Goal: Transaction & Acquisition: Purchase product/service

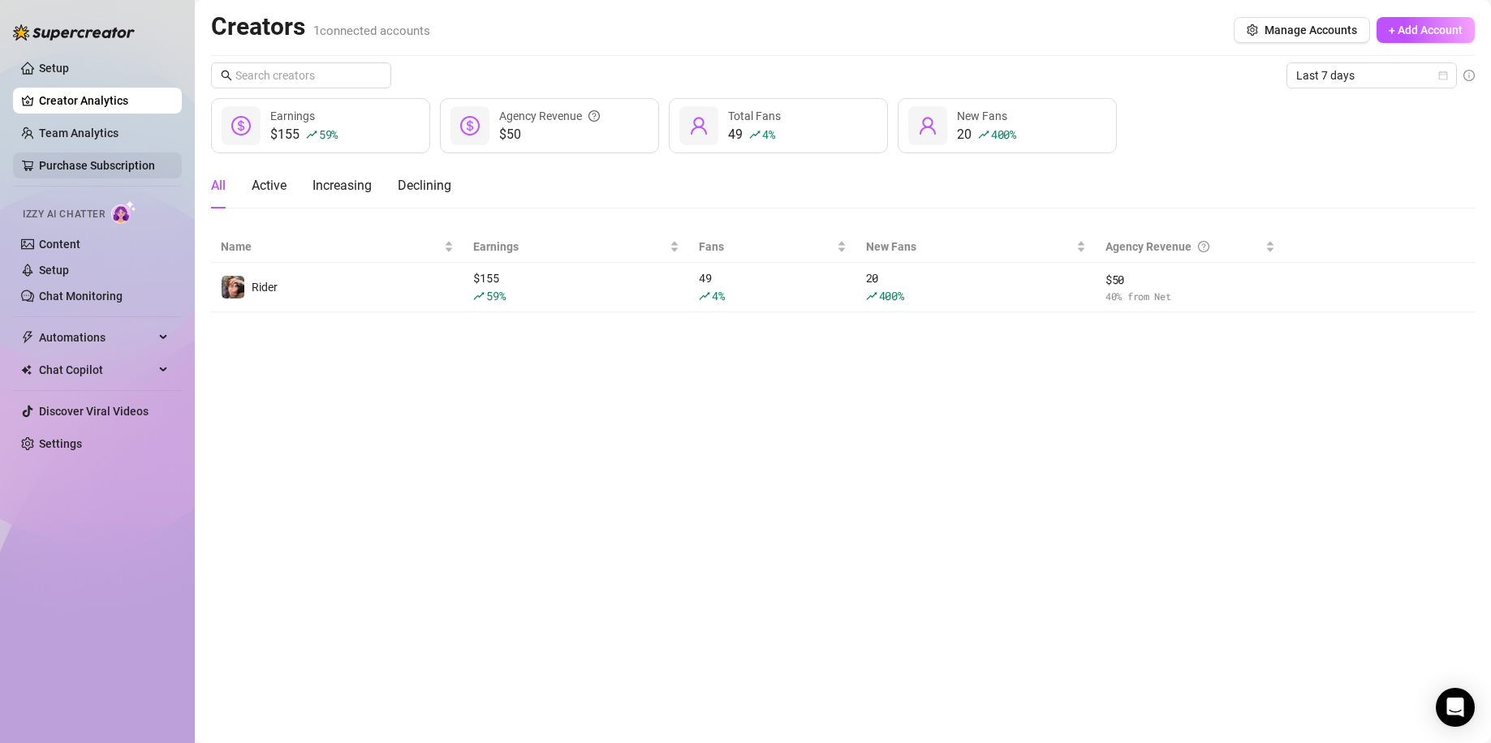
click at [128, 159] on link "Purchase Subscription" at bounding box center [97, 165] width 116 height 13
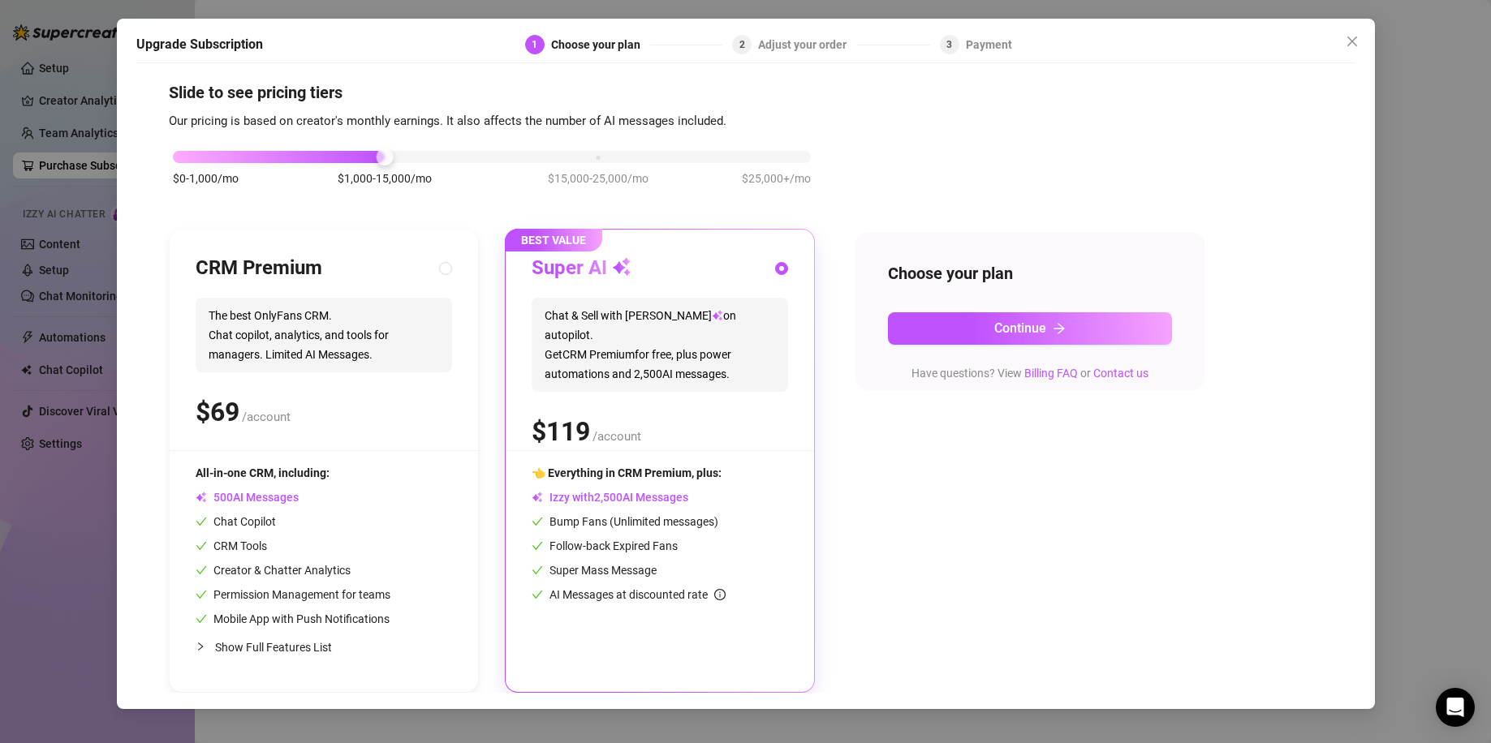
scroll to position [13, 0]
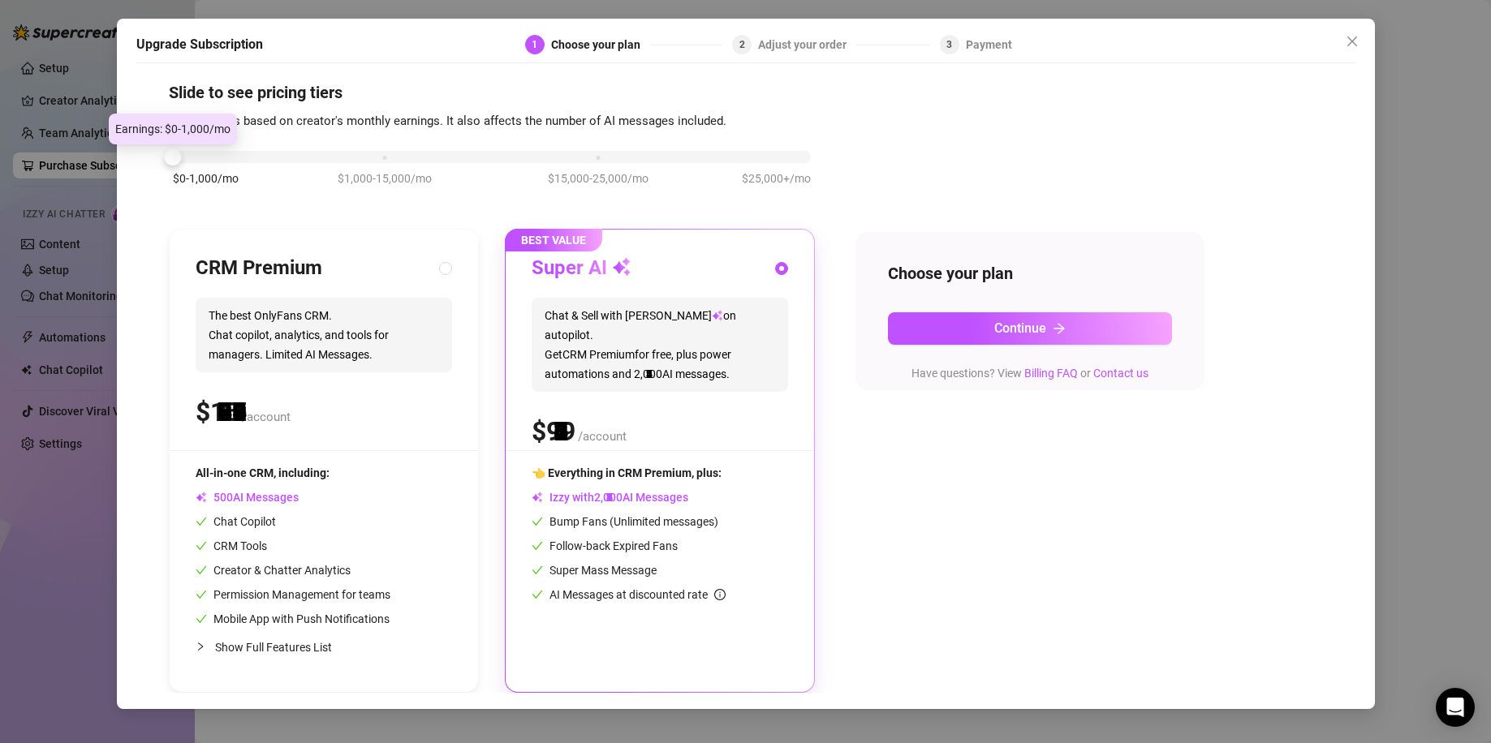
drag, startPoint x: 387, startPoint y: 151, endPoint x: 169, endPoint y: 182, distance: 220.5
click at [169, 182] on div "$0-1,000/mo $1,000-15,000/mo $15,000-25,000/mo $25,000+/mo" at bounding box center [492, 177] width 646 height 92
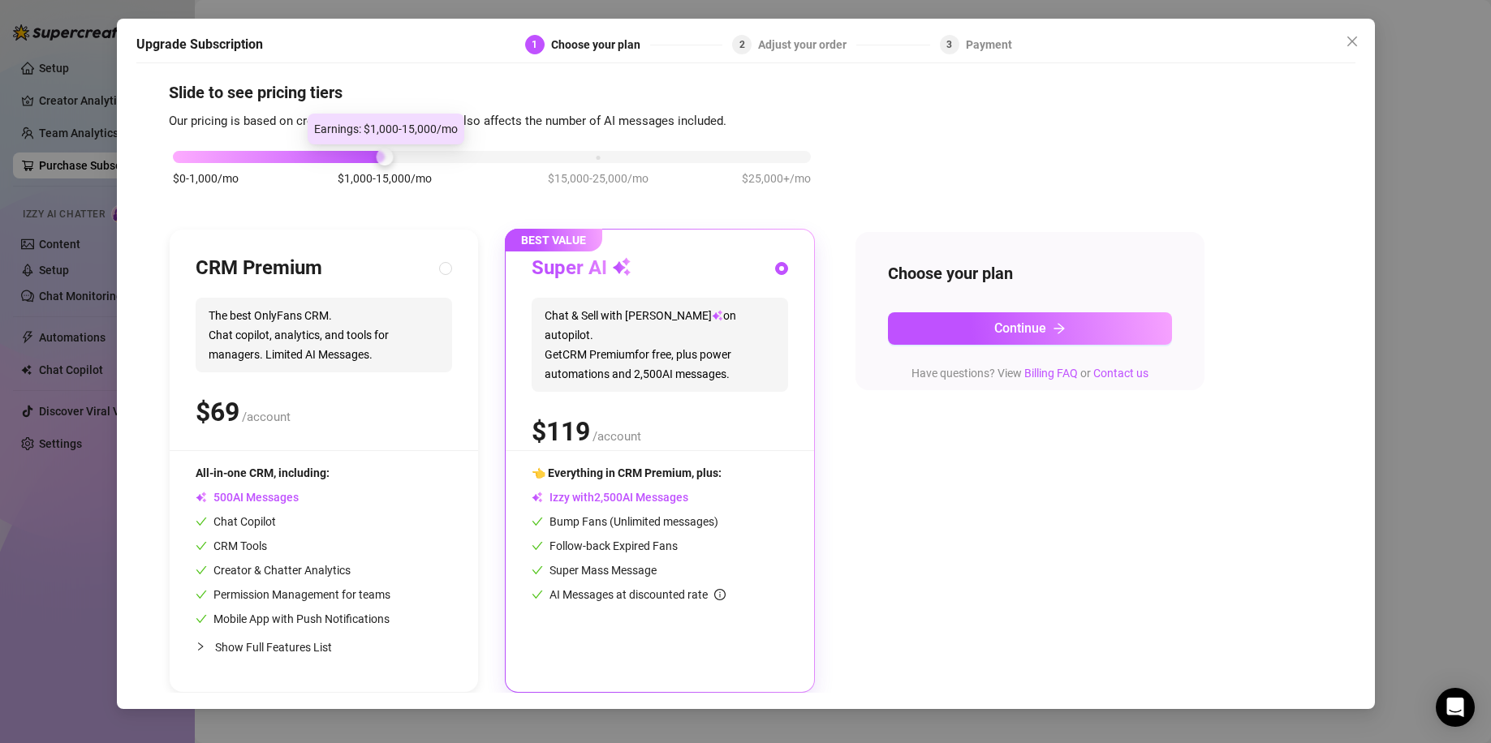
drag, startPoint x: 171, startPoint y: 157, endPoint x: 386, endPoint y: 166, distance: 215.2
click at [386, 166] on div "$0-1,000/mo $1,000-15,000/mo $15,000-25,000/mo $25,000+/mo" at bounding box center [492, 177] width 646 height 92
drag, startPoint x: 387, startPoint y: 151, endPoint x: 471, endPoint y: 173, distance: 87.2
click at [471, 173] on div "$0-1,000/mo $1,000-15,000/mo $15,000-25,000/mo $25,000+/mo" at bounding box center [492, 177] width 646 height 92
drag, startPoint x: 386, startPoint y: 157, endPoint x: 425, endPoint y: 171, distance: 41.6
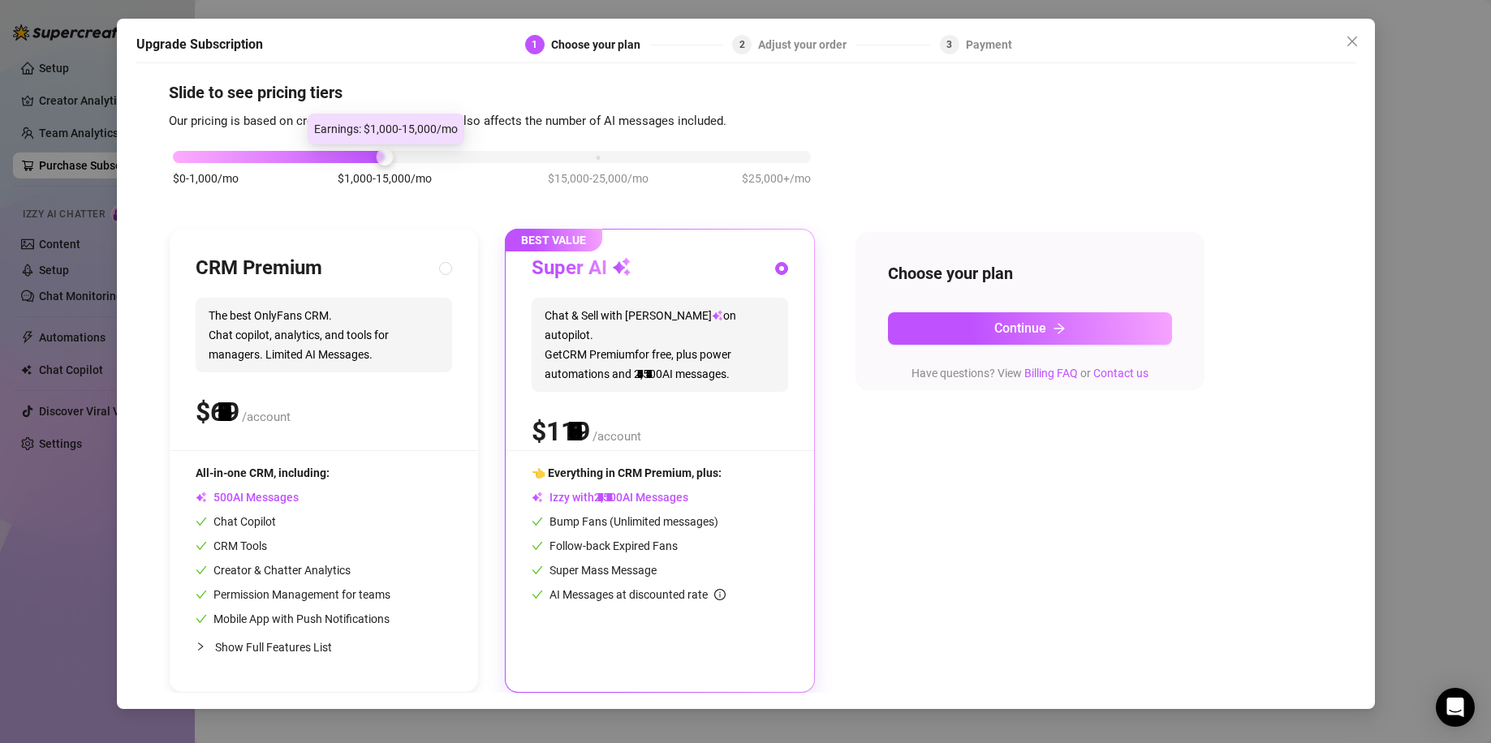
click at [425, 157] on div "$0-1,000/mo $1,000-15,000/mo $15,000-25,000/mo $25,000+/mo" at bounding box center [492, 153] width 638 height 10
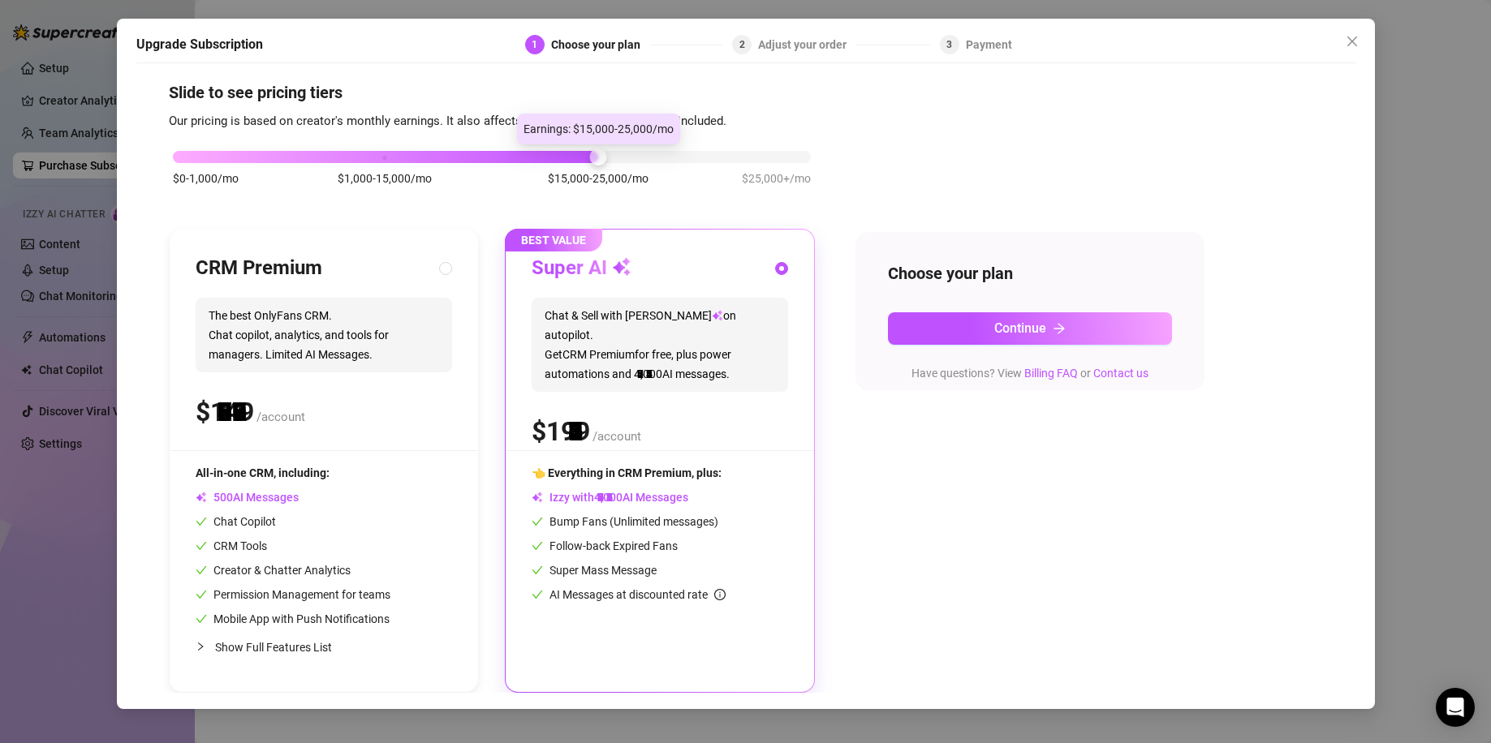
drag, startPoint x: 381, startPoint y: 156, endPoint x: 493, endPoint y: 161, distance: 112.1
click at [493, 157] on div "$0-1,000/mo $1,000-15,000/mo $15,000-25,000/mo $25,000+/mo" at bounding box center [492, 153] width 638 height 10
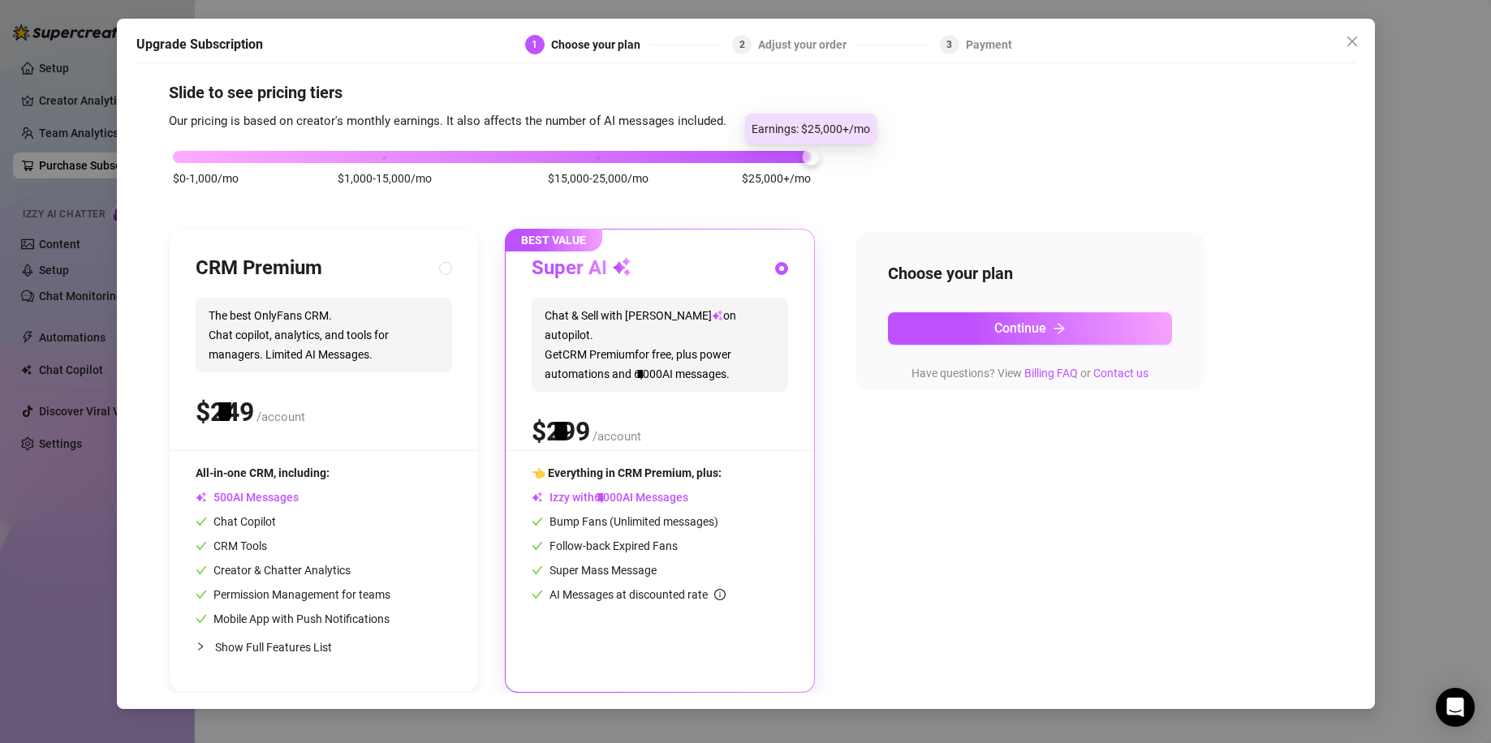
drag, startPoint x: 596, startPoint y: 157, endPoint x: 840, endPoint y: 168, distance: 243.7
click at [840, 168] on div "$0-1,000/mo $1,000-15,000/mo $15,000-25,000/mo $25,000+/mo CRM Premium The best…" at bounding box center [746, 412] width 1154 height 562
drag, startPoint x: 808, startPoint y: 157, endPoint x: 715, endPoint y: 164, distance: 93.5
click at [715, 164] on div "$0-1,000/mo $1,000-15,000/mo $15,000-25,000/mo $25,000+/mo" at bounding box center [492, 177] width 646 height 92
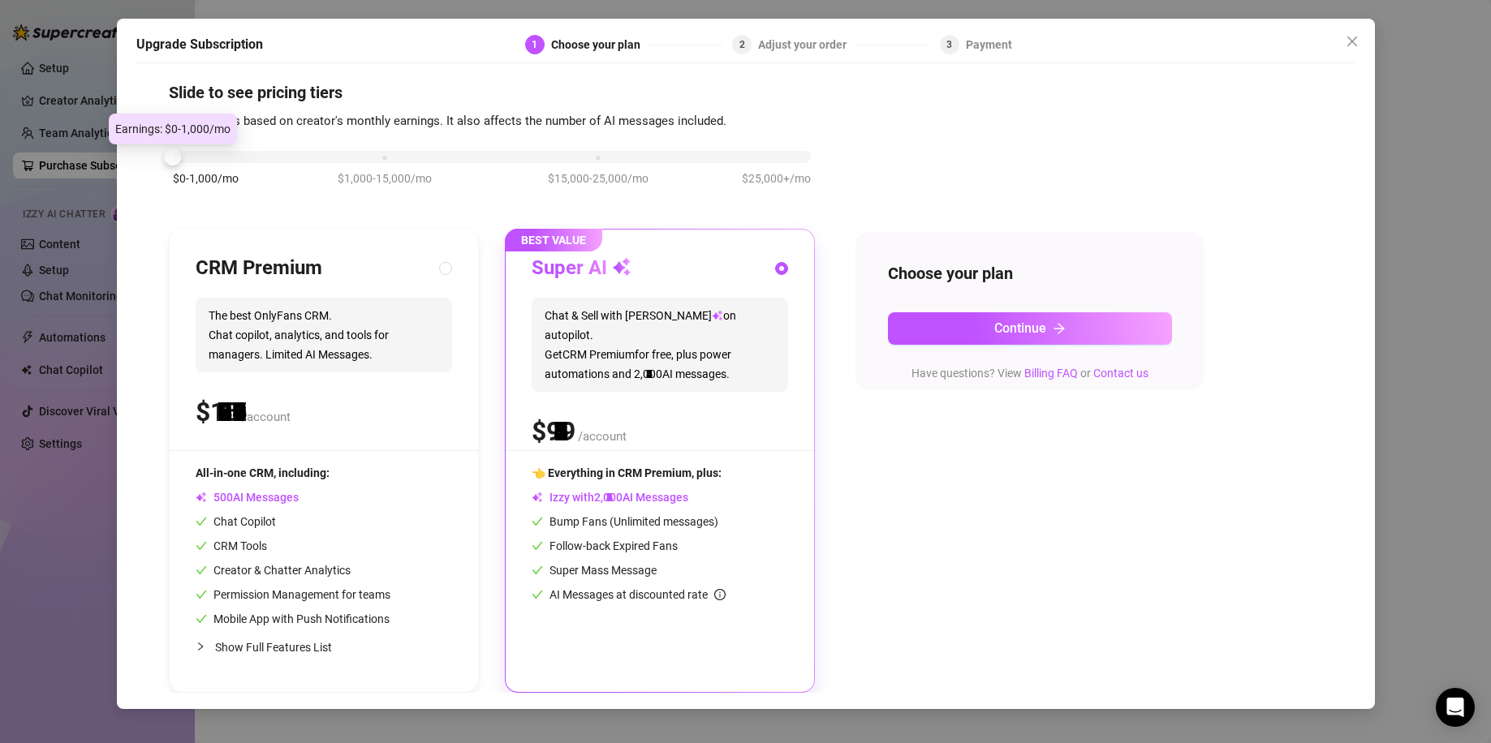
drag, startPoint x: 811, startPoint y: 157, endPoint x: 279, endPoint y: 284, distance: 546.4
click at [127, 174] on div "Upgrade Subscription 1 Choose your plan 2 Adjust your order 3 Payment Slide to …" at bounding box center [746, 364] width 1258 height 691
